Goal: Information Seeking & Learning: Find specific page/section

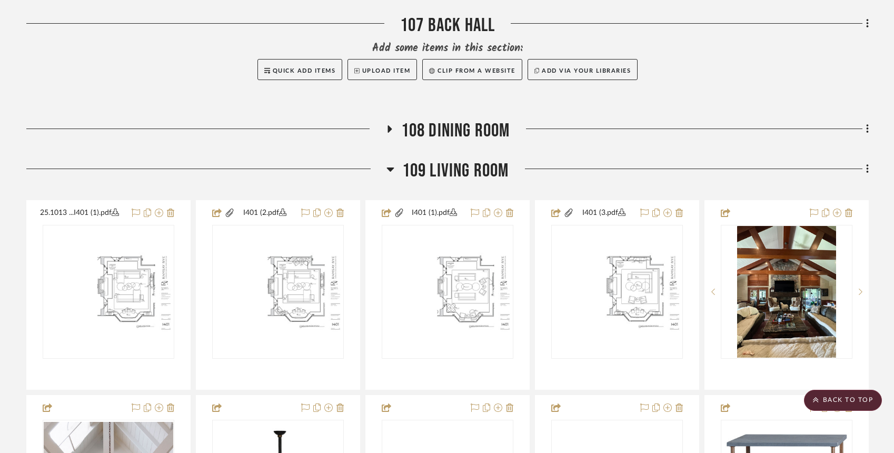
scroll to position [995, 0]
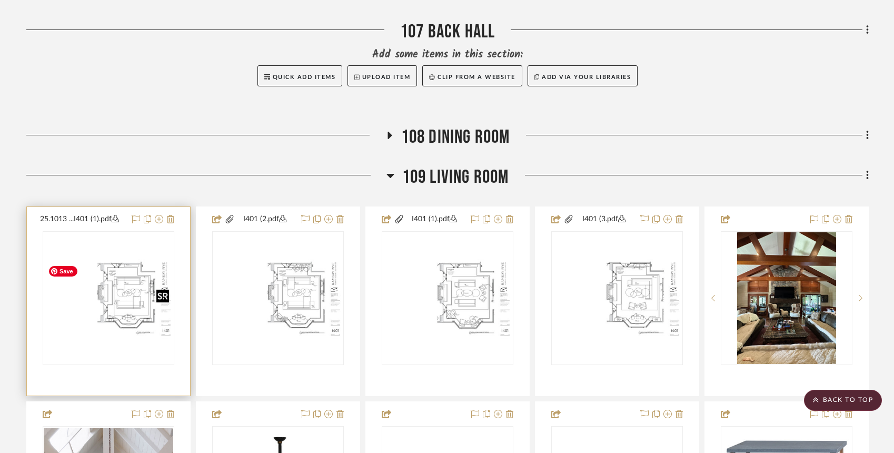
click at [114, 315] on img "0" at bounding box center [109, 298] width 130 height 84
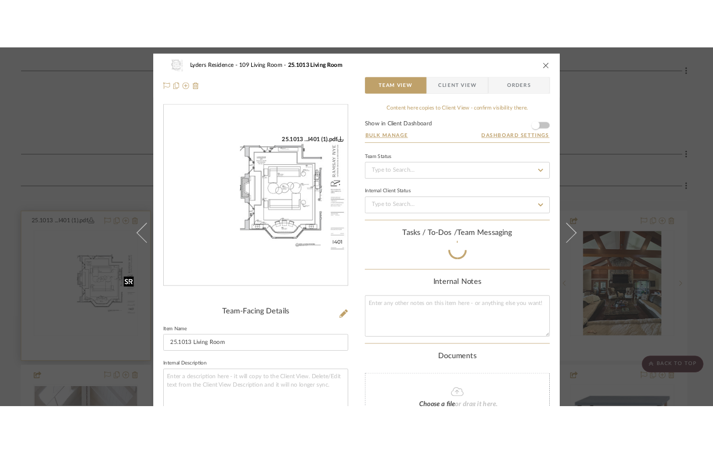
scroll to position [44, 0]
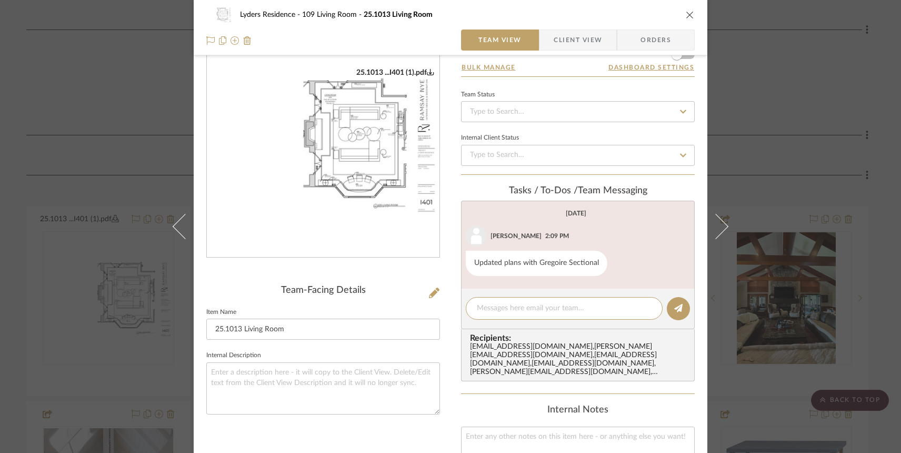
click at [331, 189] on img "0" at bounding box center [323, 143] width 233 height 151
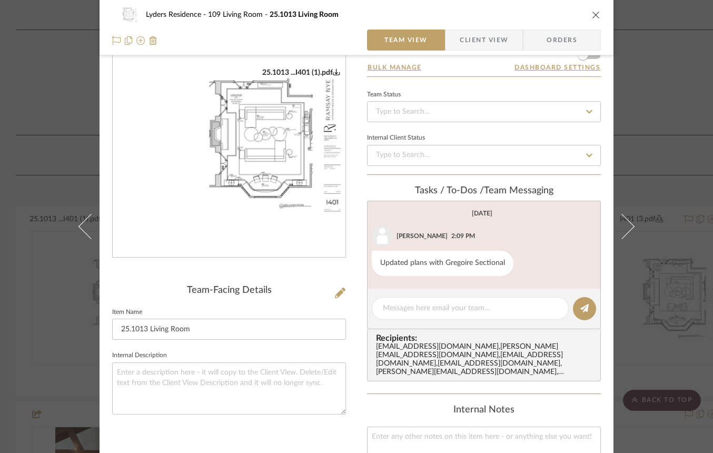
click at [593, 13] on icon "close" at bounding box center [596, 15] width 8 height 8
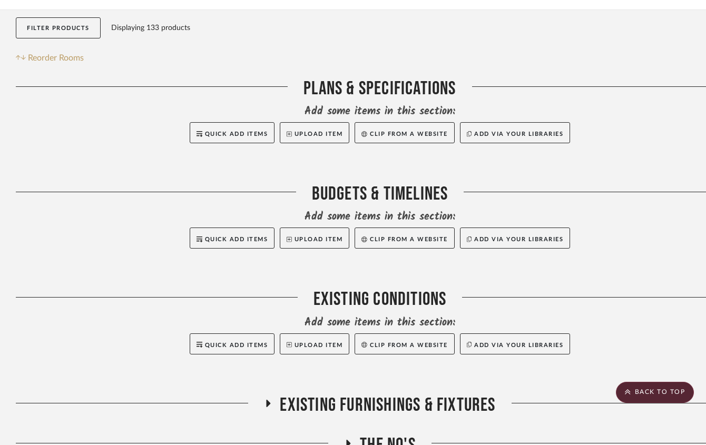
scroll to position [0, 0]
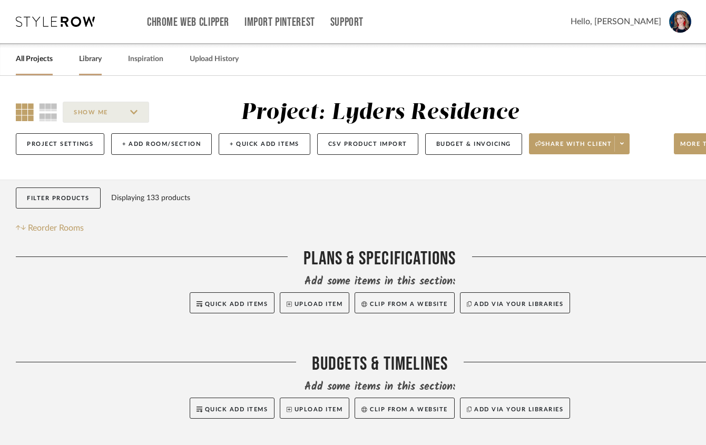
click at [85, 62] on link "Library" at bounding box center [90, 59] width 23 height 14
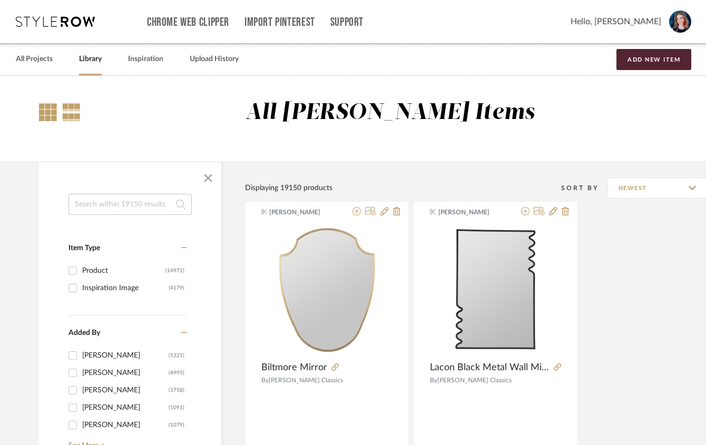
click at [45, 113] on div at bounding box center [48, 112] width 18 height 18
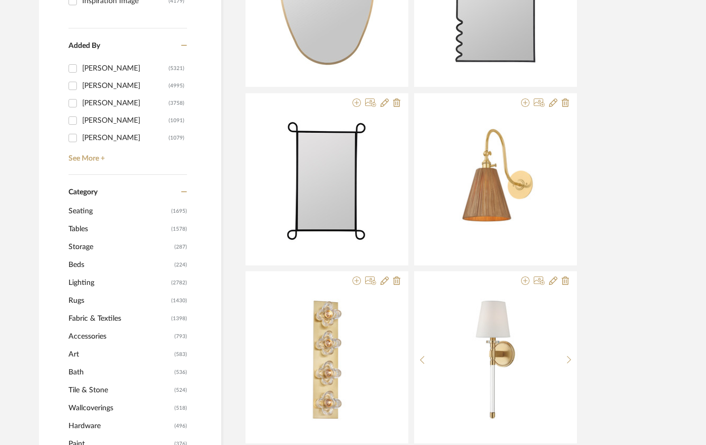
scroll to position [288, 0]
click at [80, 245] on span "Storage" at bounding box center [119, 246] width 103 height 18
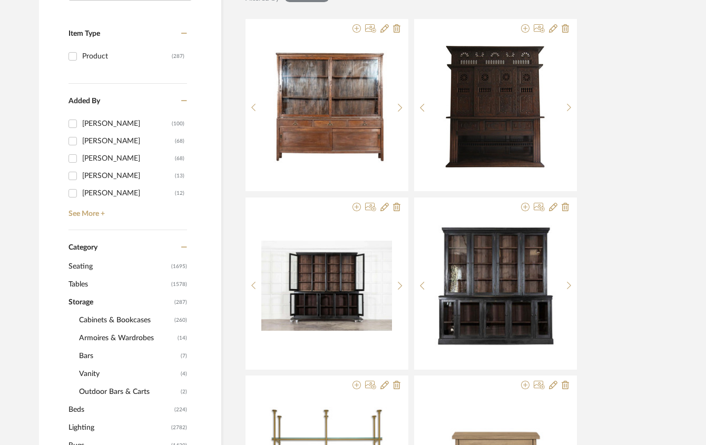
scroll to position [186, 0]
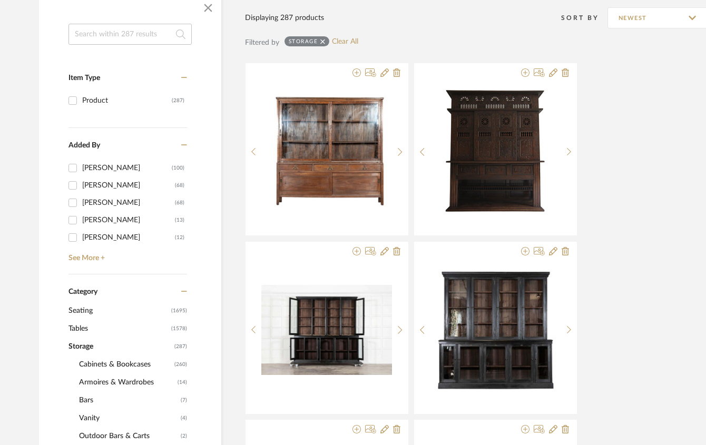
click at [91, 329] on span "Tables" at bounding box center [118, 329] width 100 height 18
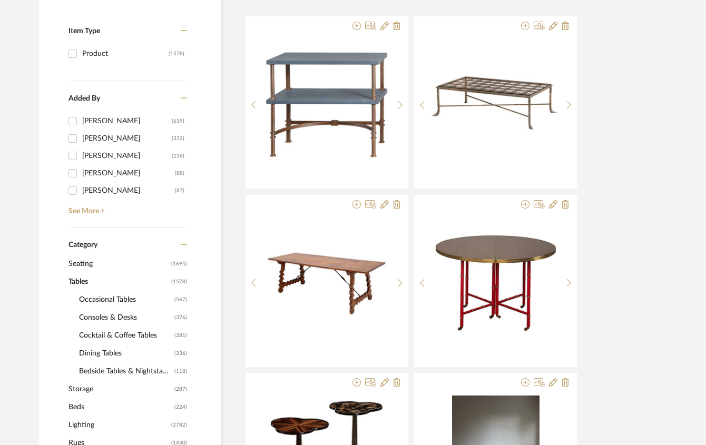
scroll to position [247, 0]
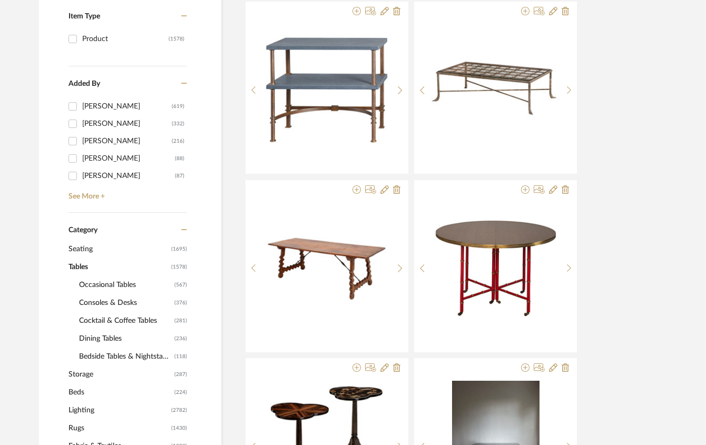
click at [98, 358] on span "Bedside Tables & Nightstands" at bounding box center [125, 357] width 93 height 18
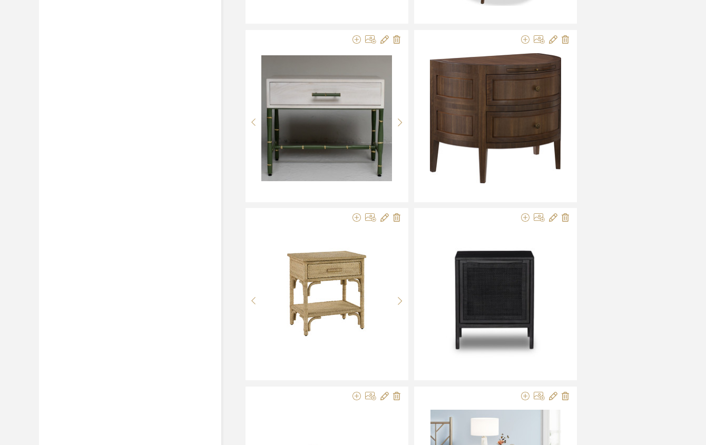
scroll to position [1822, 0]
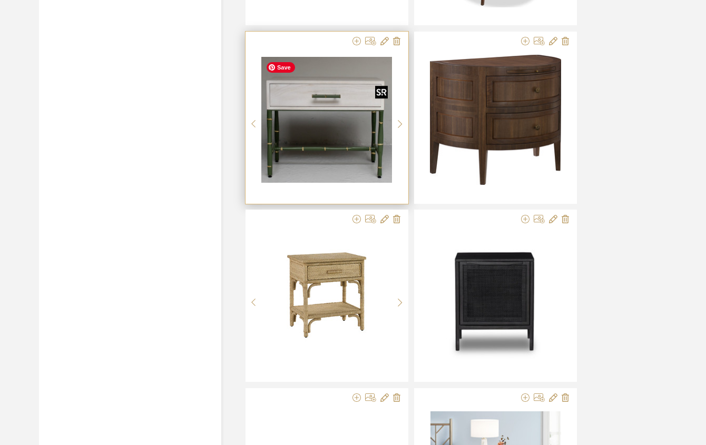
click at [336, 141] on img "0" at bounding box center [326, 120] width 131 height 126
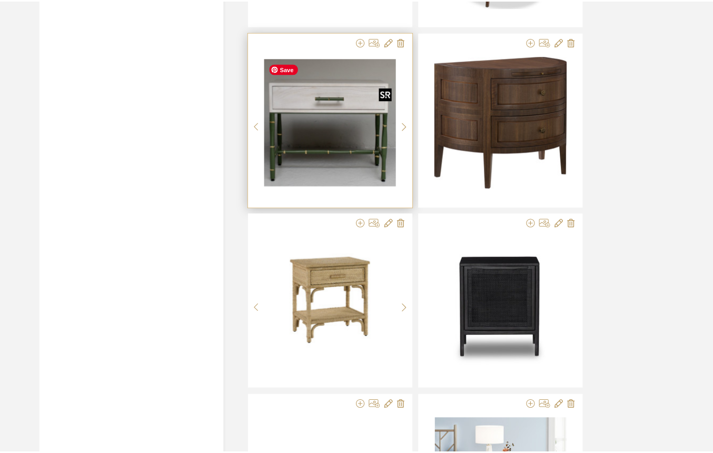
scroll to position [0, 0]
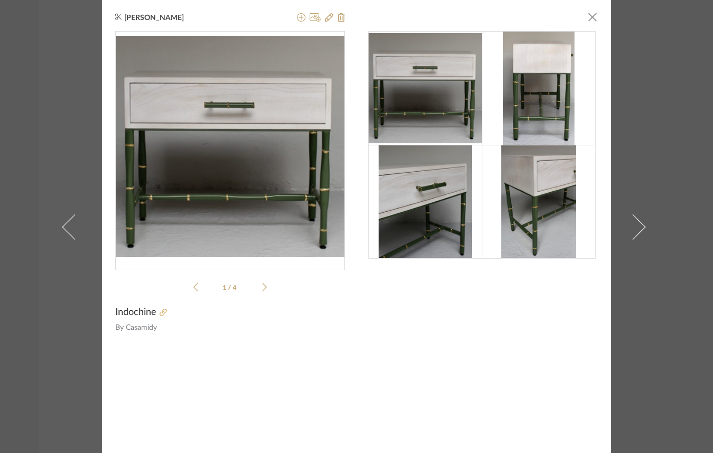
click at [162, 312] on icon at bounding box center [163, 312] width 7 height 7
click at [590, 17] on span "button" at bounding box center [592, 16] width 21 height 21
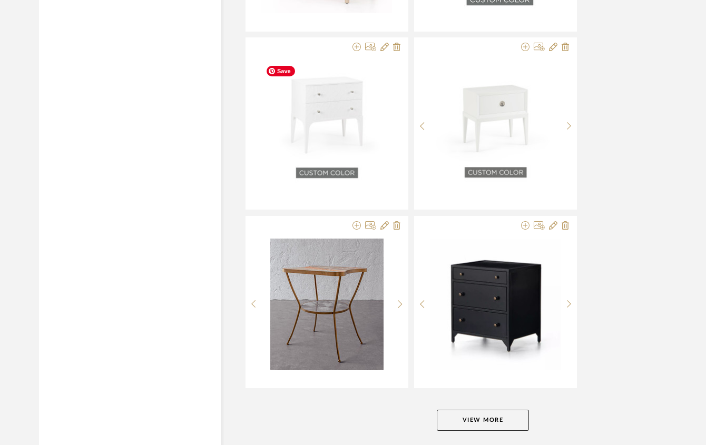
scroll to position [3118, 0]
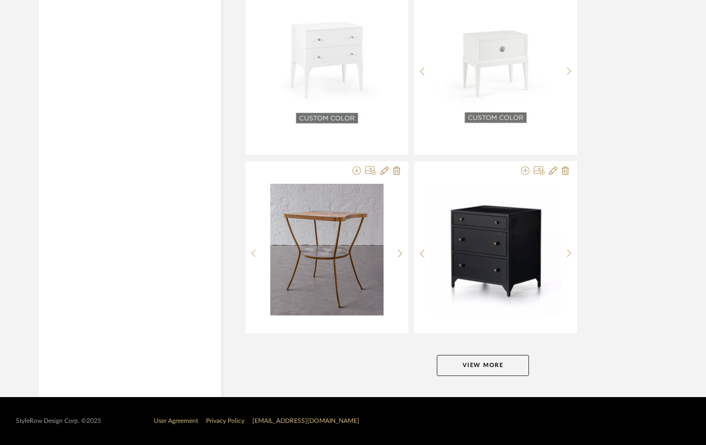
click at [503, 371] on button "View More" at bounding box center [483, 365] width 92 height 21
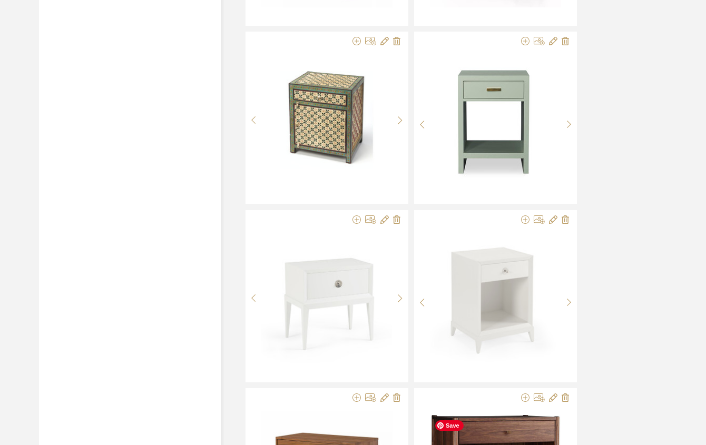
scroll to position [3736, 0]
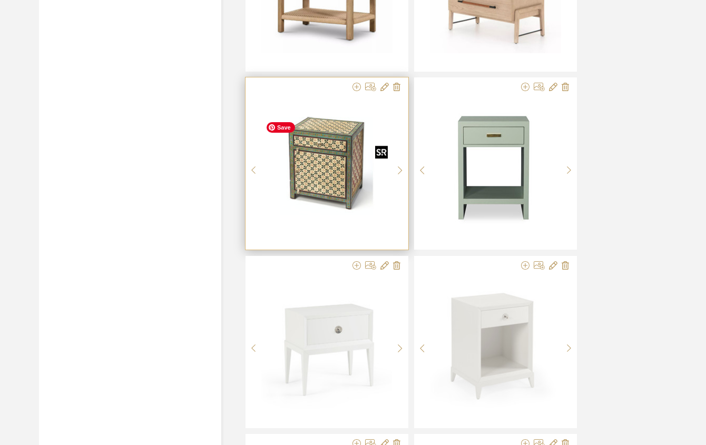
click at [296, 178] on img "0" at bounding box center [326, 166] width 131 height 98
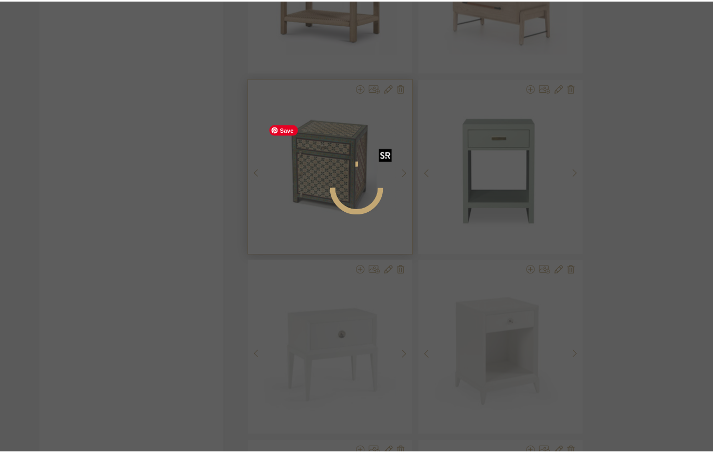
scroll to position [0, 0]
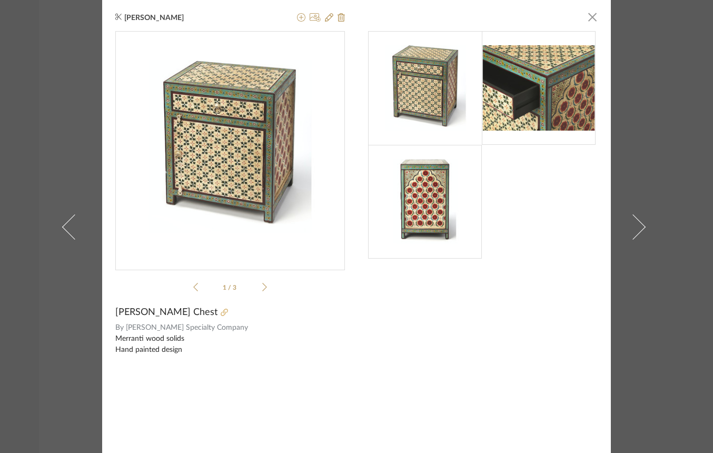
click at [221, 312] on icon at bounding box center [224, 312] width 7 height 7
click at [590, 15] on span "button" at bounding box center [592, 16] width 21 height 21
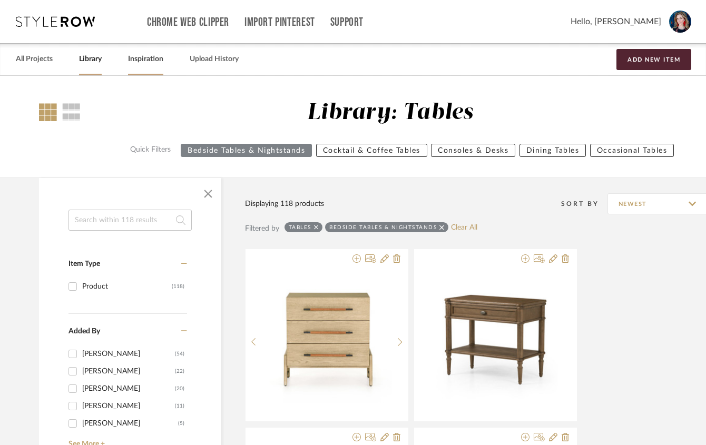
click at [152, 62] on link "Inspiration" at bounding box center [145, 59] width 35 height 14
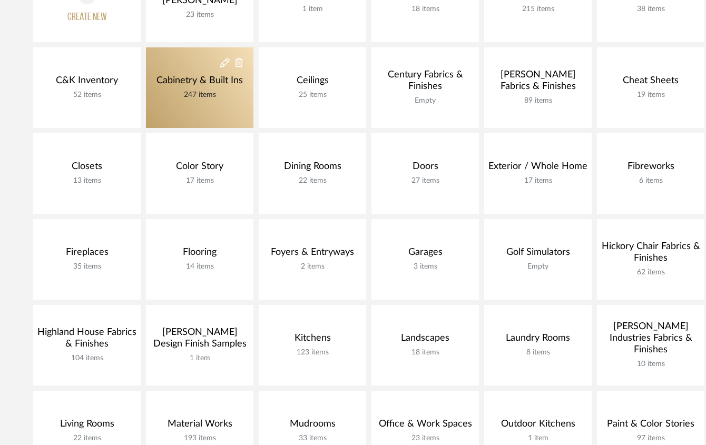
scroll to position [148, 11]
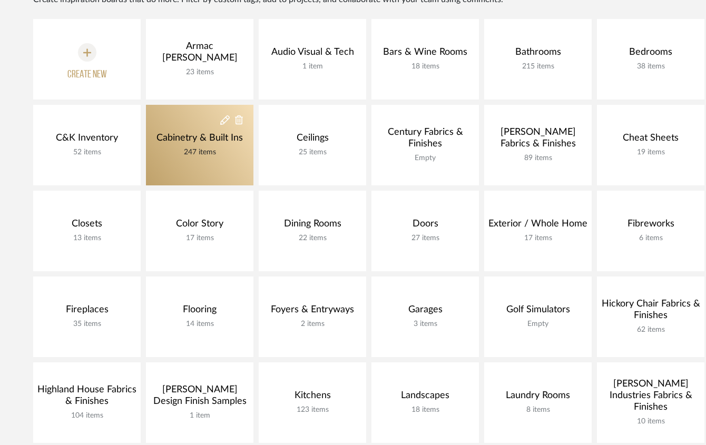
click at [197, 139] on div "Cabinetry & Built Ins" at bounding box center [200, 138] width 92 height 12
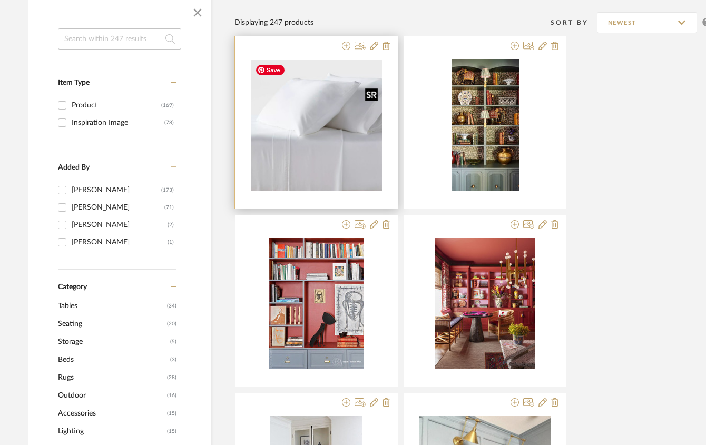
click at [331, 123] on img "0" at bounding box center [316, 125] width 131 height 131
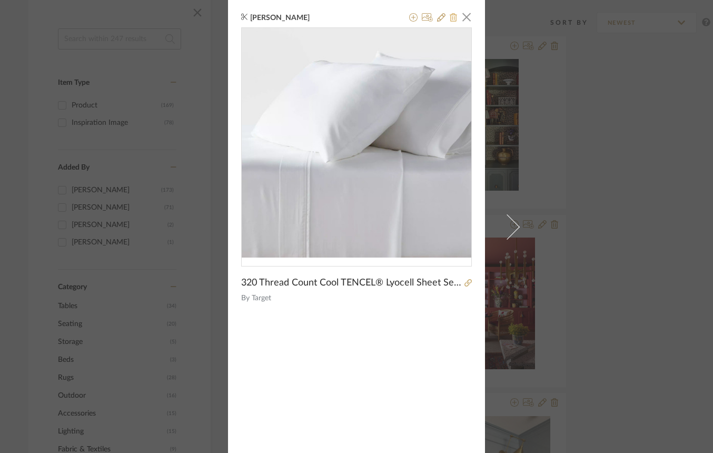
click at [450, 20] on icon at bounding box center [453, 17] width 7 height 8
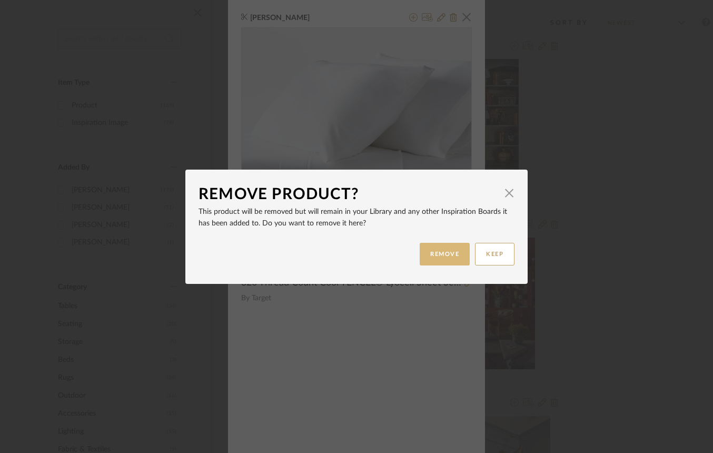
click at [440, 248] on button "REMOVE" at bounding box center [445, 254] width 50 height 23
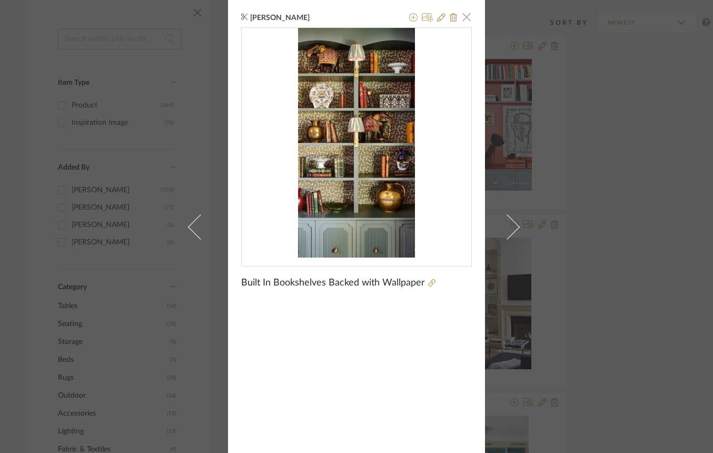
click at [460, 15] on span "button" at bounding box center [466, 16] width 21 height 21
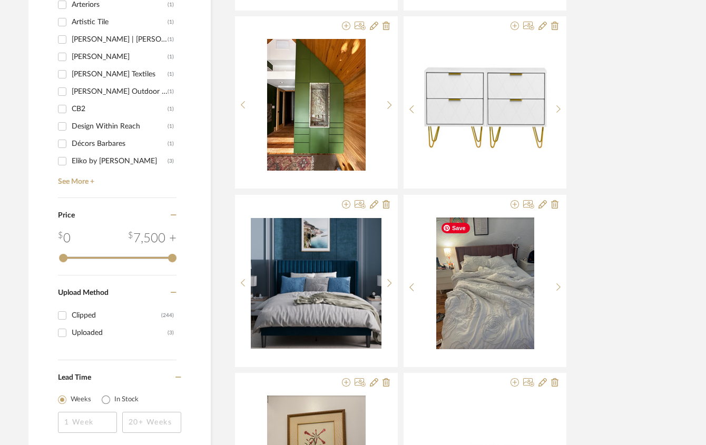
scroll to position [882, 11]
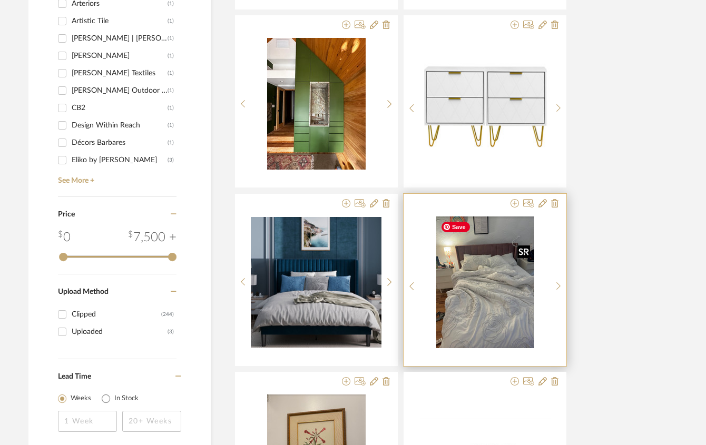
click at [487, 284] on img "0" at bounding box center [485, 282] width 98 height 132
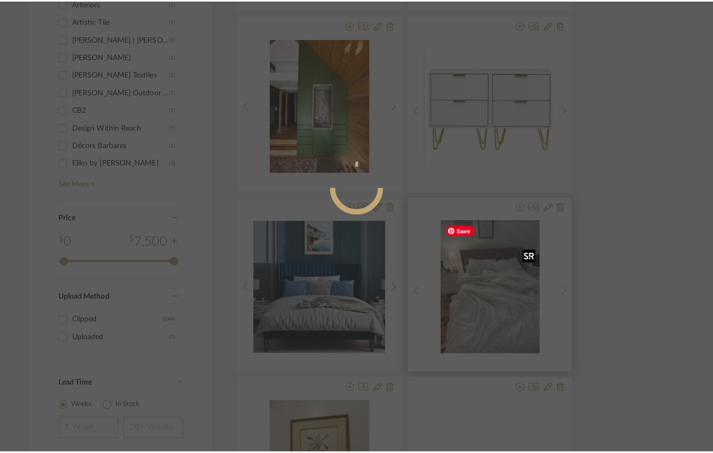
scroll to position [0, 0]
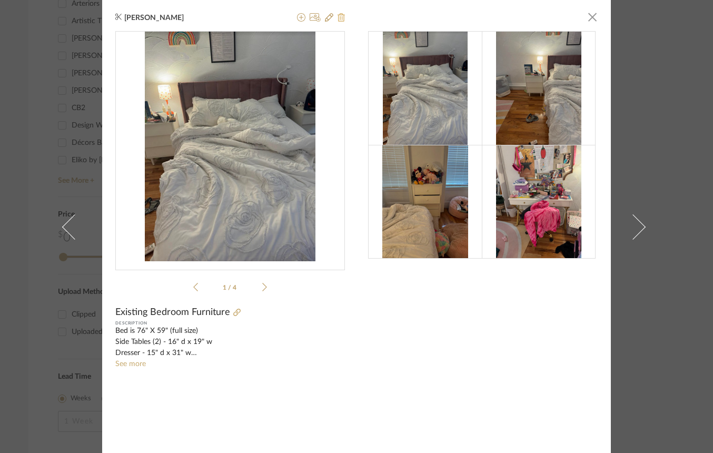
click at [338, 19] on icon at bounding box center [341, 17] width 7 height 8
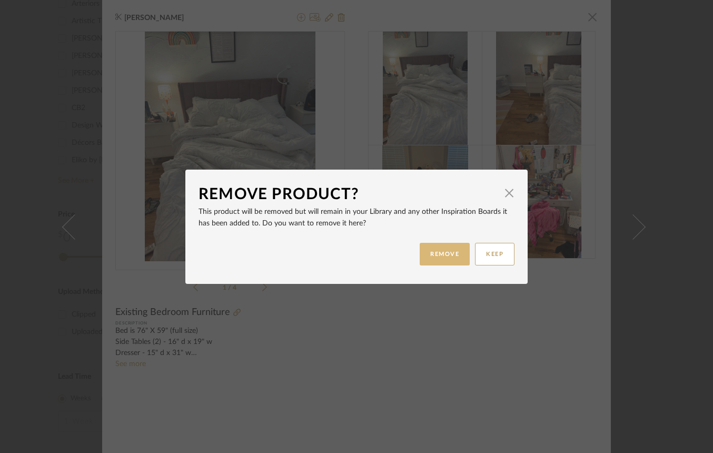
click at [441, 260] on button "REMOVE" at bounding box center [445, 254] width 50 height 23
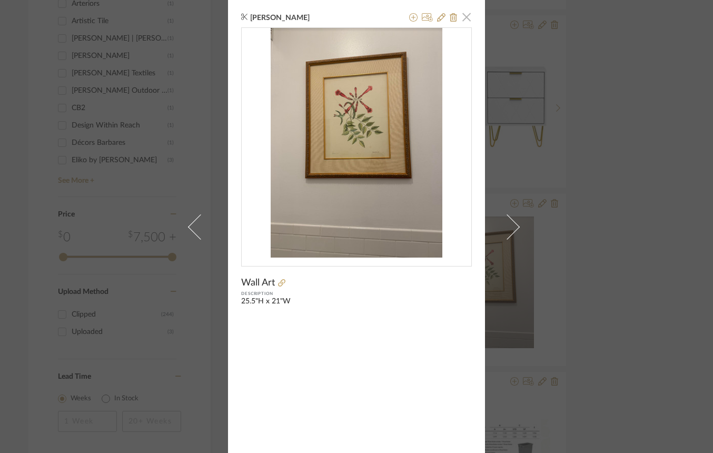
click at [462, 13] on span "button" at bounding box center [466, 16] width 21 height 21
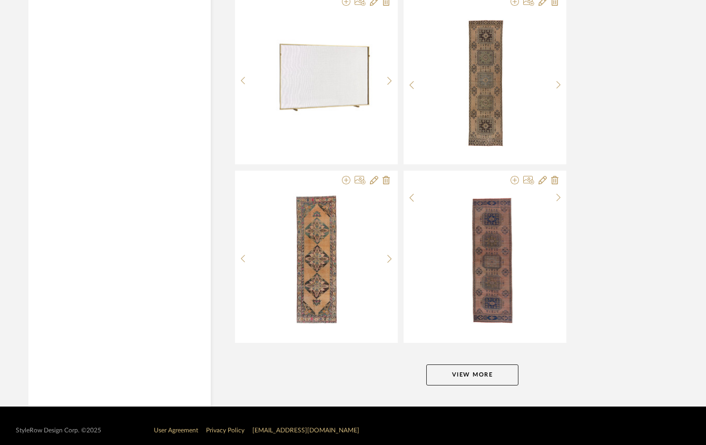
scroll to position [2341, 11]
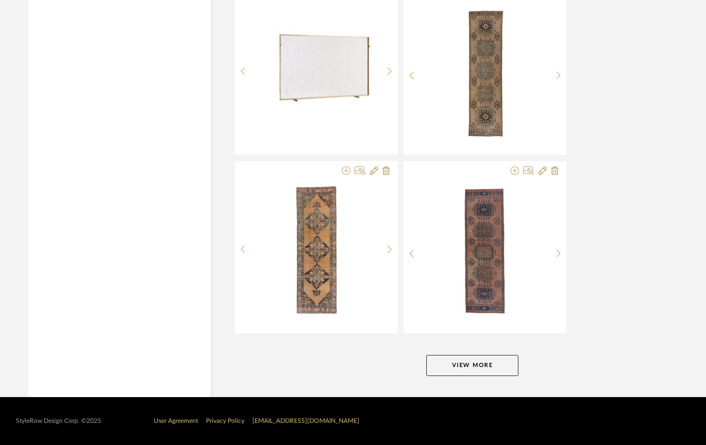
click at [447, 362] on button "View More" at bounding box center [472, 365] width 92 height 21
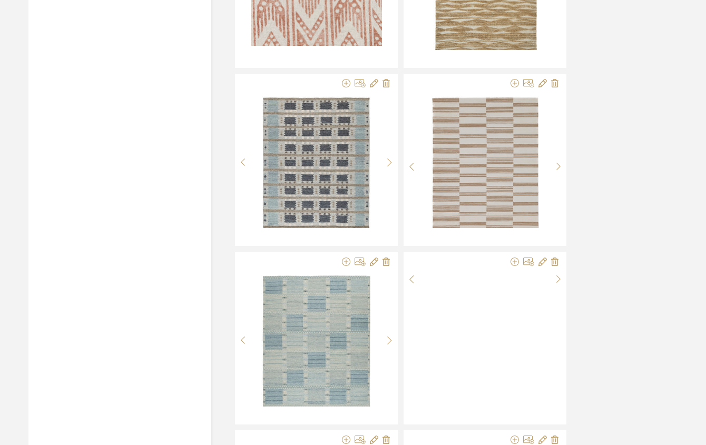
scroll to position [5014, 11]
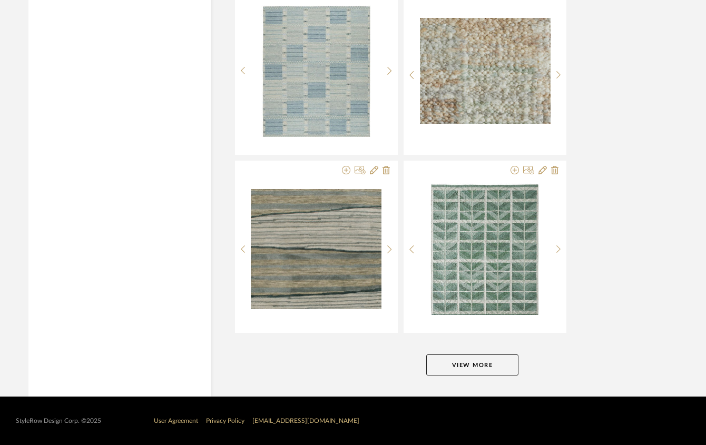
click at [451, 364] on button "View More" at bounding box center [472, 364] width 92 height 21
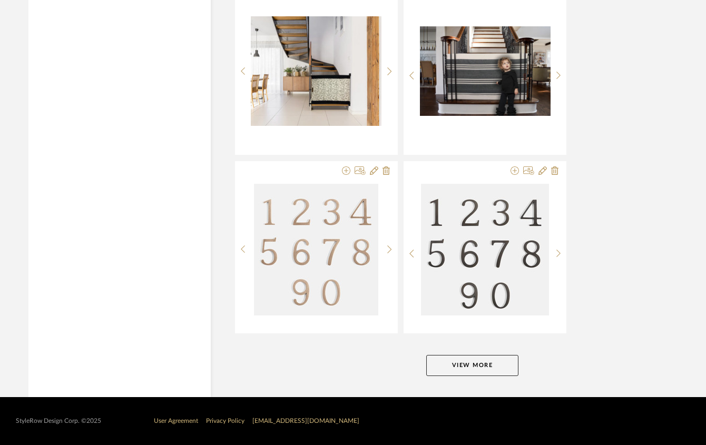
click at [450, 358] on button "View More" at bounding box center [472, 365] width 92 height 21
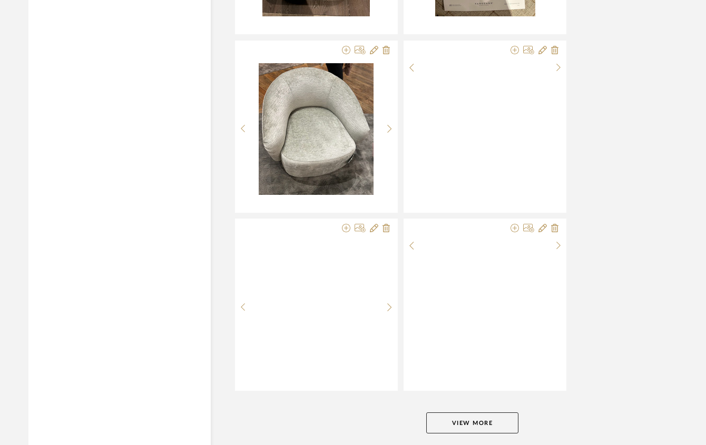
scroll to position [10362, 11]
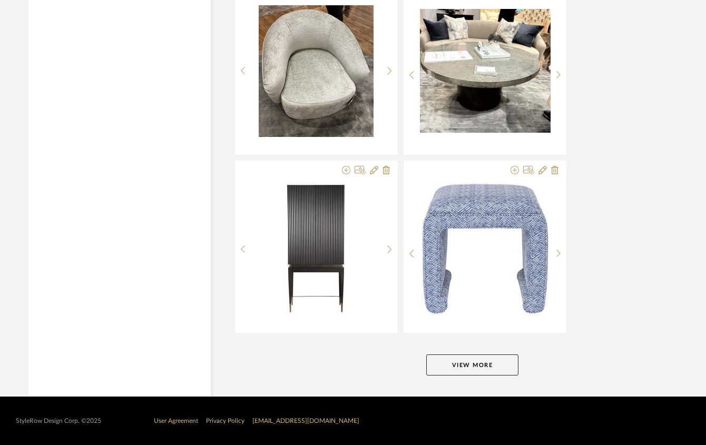
click at [450, 358] on button "View More" at bounding box center [472, 364] width 92 height 21
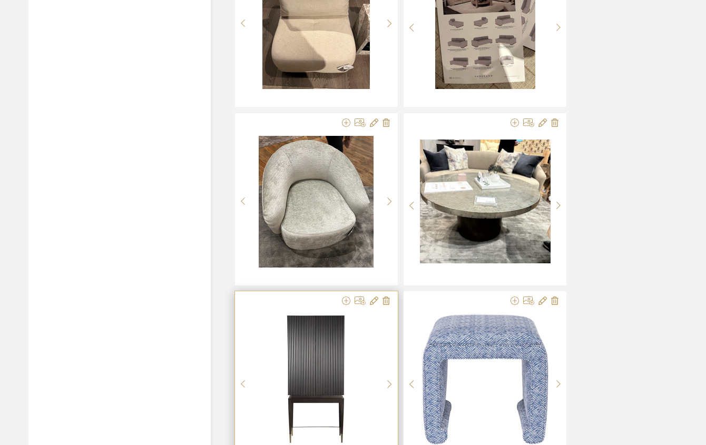
click at [0, 0] on img at bounding box center [0, 0] width 0 height 0
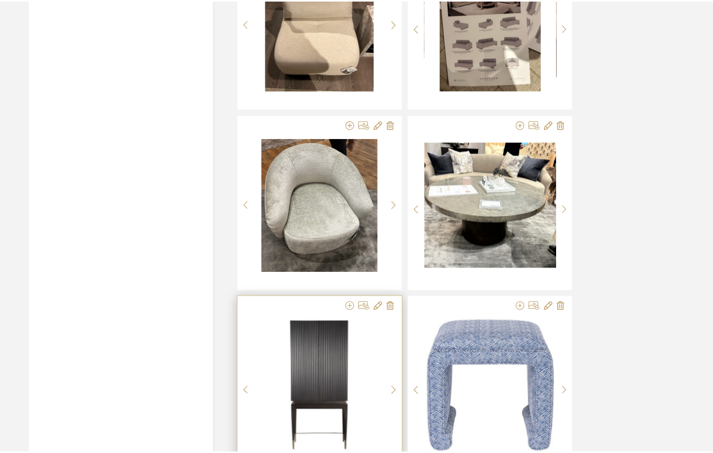
scroll to position [0, 0]
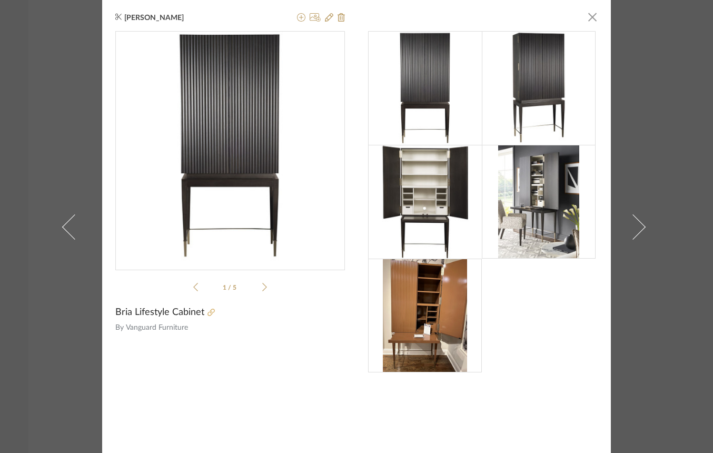
click at [207, 309] on fa-icon at bounding box center [210, 312] width 7 height 7
click at [591, 20] on span "button" at bounding box center [592, 16] width 21 height 21
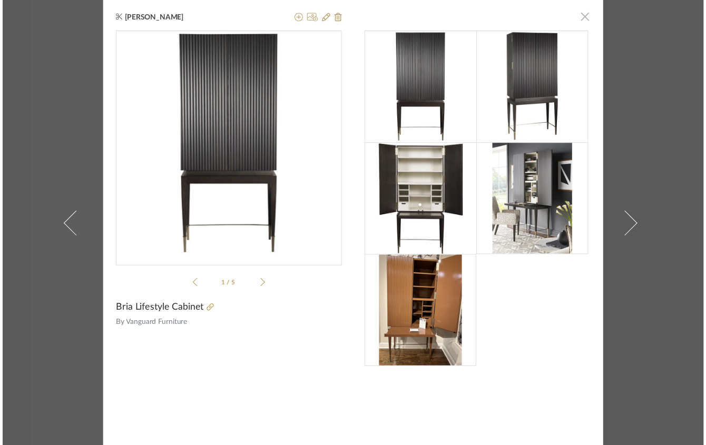
scroll to position [10231, 11]
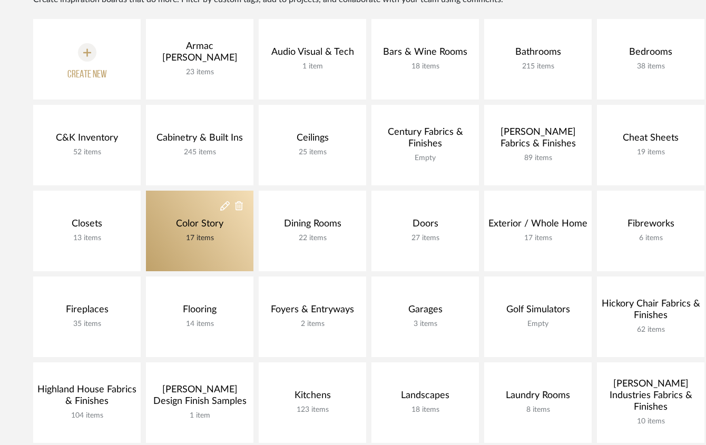
scroll to position [0, 11]
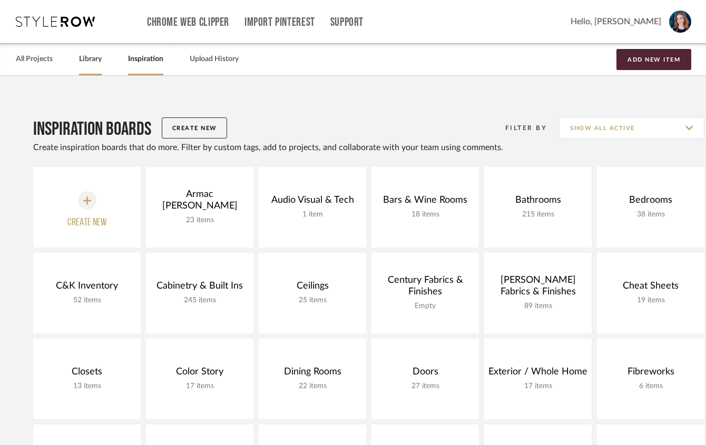
click at [88, 61] on link "Library" at bounding box center [90, 59] width 23 height 14
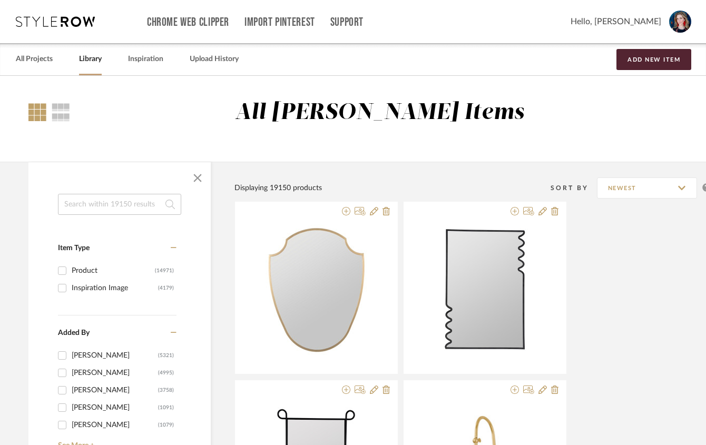
click at [104, 205] on input at bounding box center [119, 204] width 123 height 21
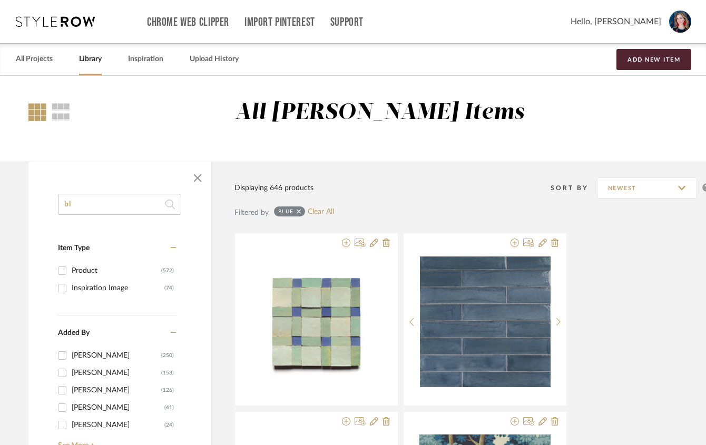
type input "b"
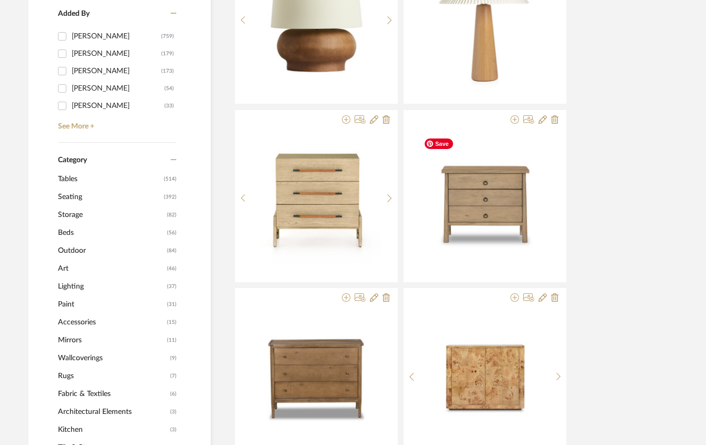
scroll to position [303, 11]
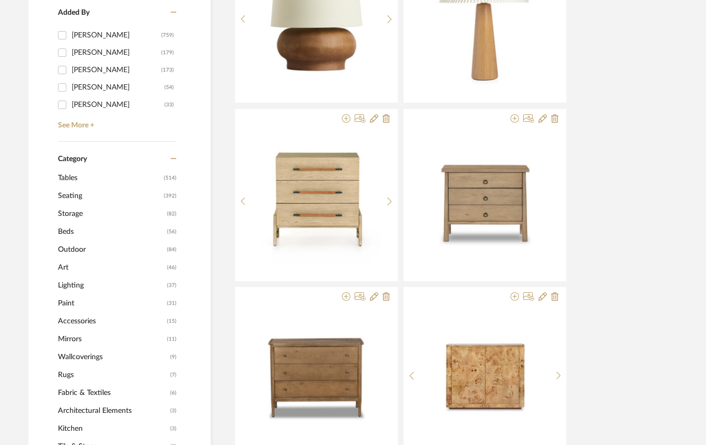
type input "hand painted"
click at [82, 70] on div "[PERSON_NAME]" at bounding box center [117, 70] width 90 height 17
click at [71, 70] on input "[PERSON_NAME] (173)" at bounding box center [62, 70] width 17 height 17
checkbox input "true"
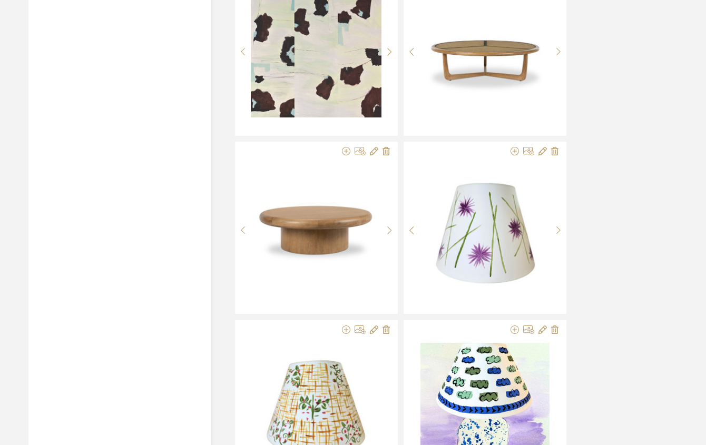
scroll to position [3102, 11]
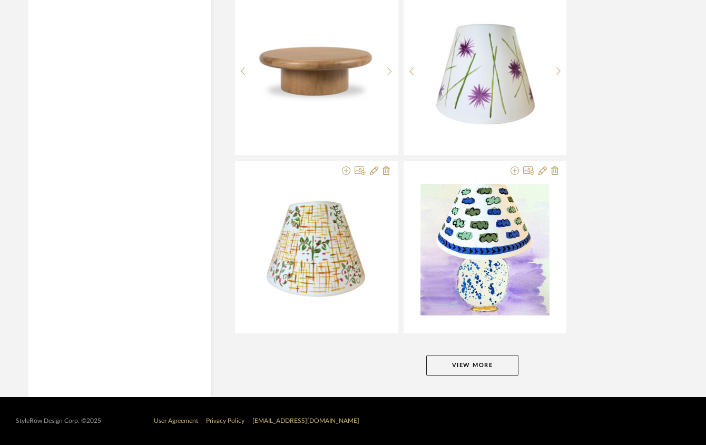
click at [501, 366] on button "View More" at bounding box center [472, 365] width 92 height 21
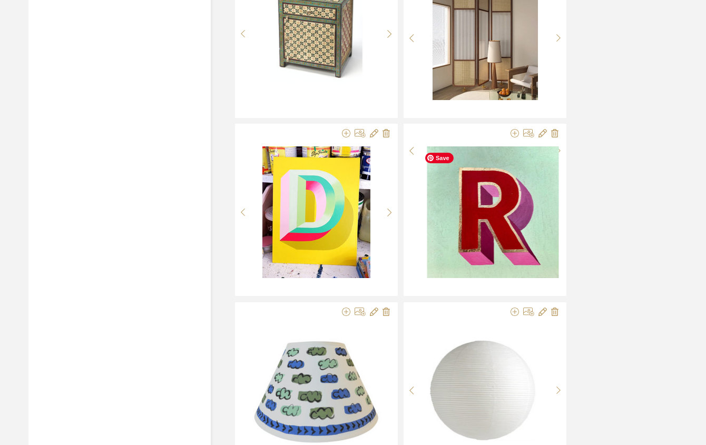
scroll to position [6311, 11]
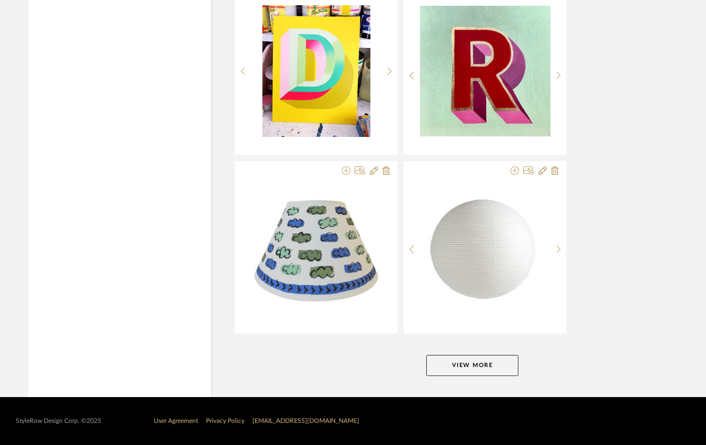
click at [501, 366] on button "View More" at bounding box center [472, 365] width 92 height 21
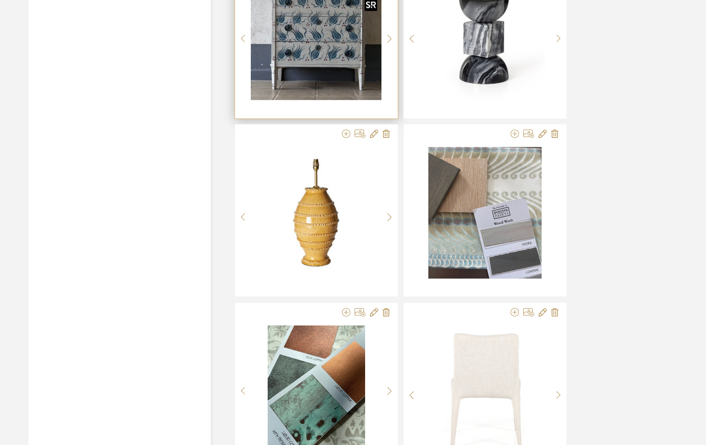
click at [0, 0] on img at bounding box center [0, 0] width 0 height 0
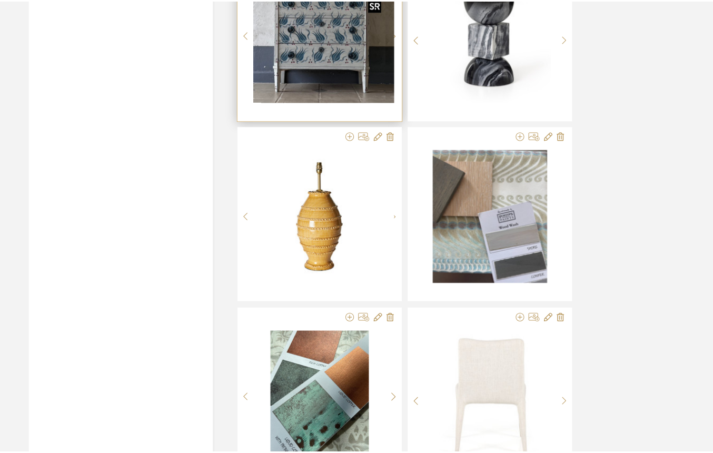
scroll to position [0, 0]
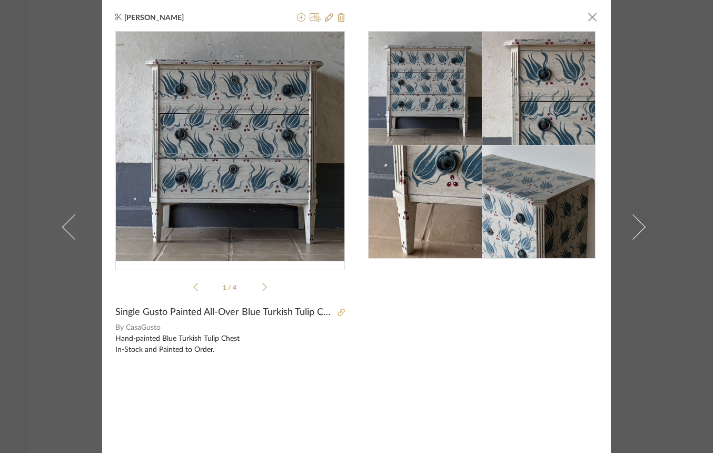
click at [338, 314] on icon at bounding box center [341, 312] width 7 height 7
